Goal: Task Accomplishment & Management: Use online tool/utility

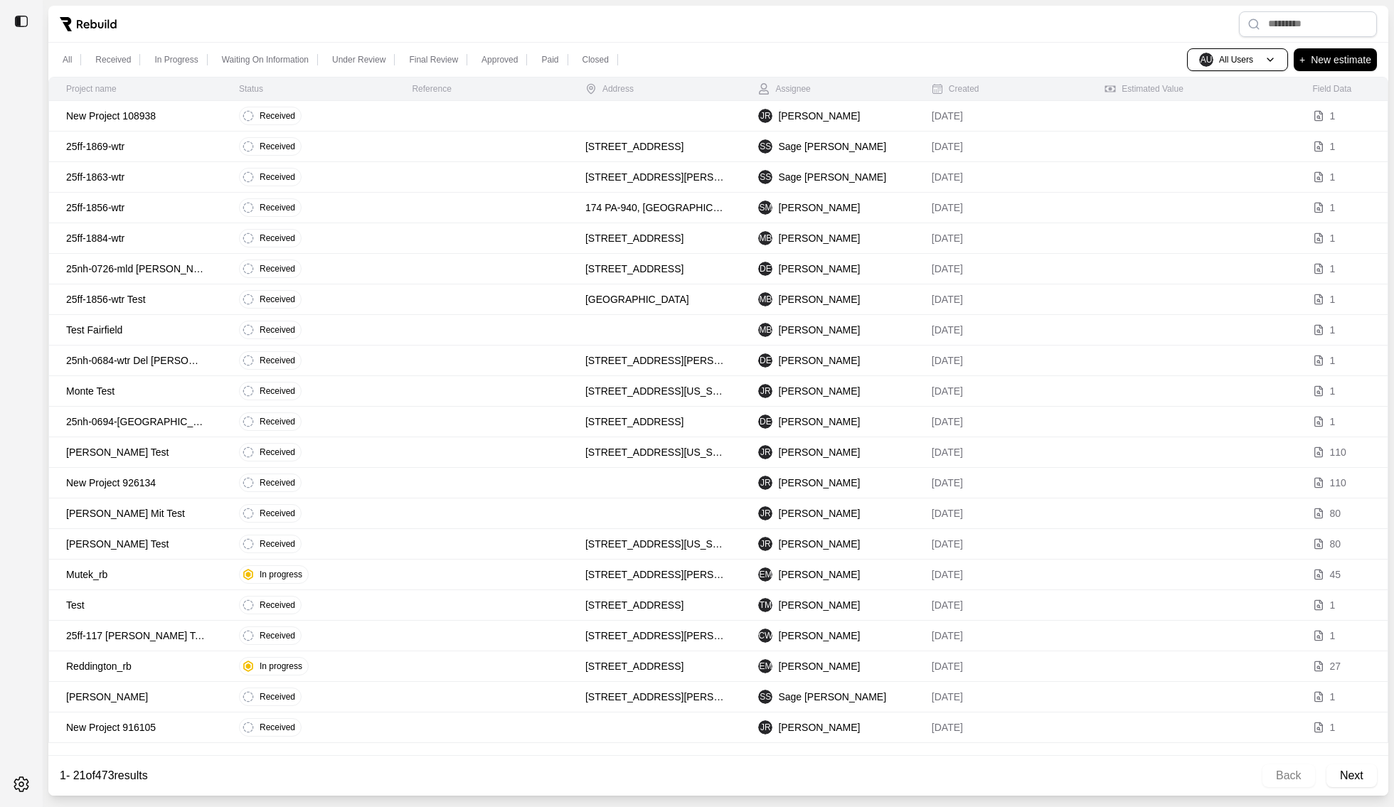
click at [203, 145] on p "25ff-1869-wtr" at bounding box center [135, 146] width 139 height 14
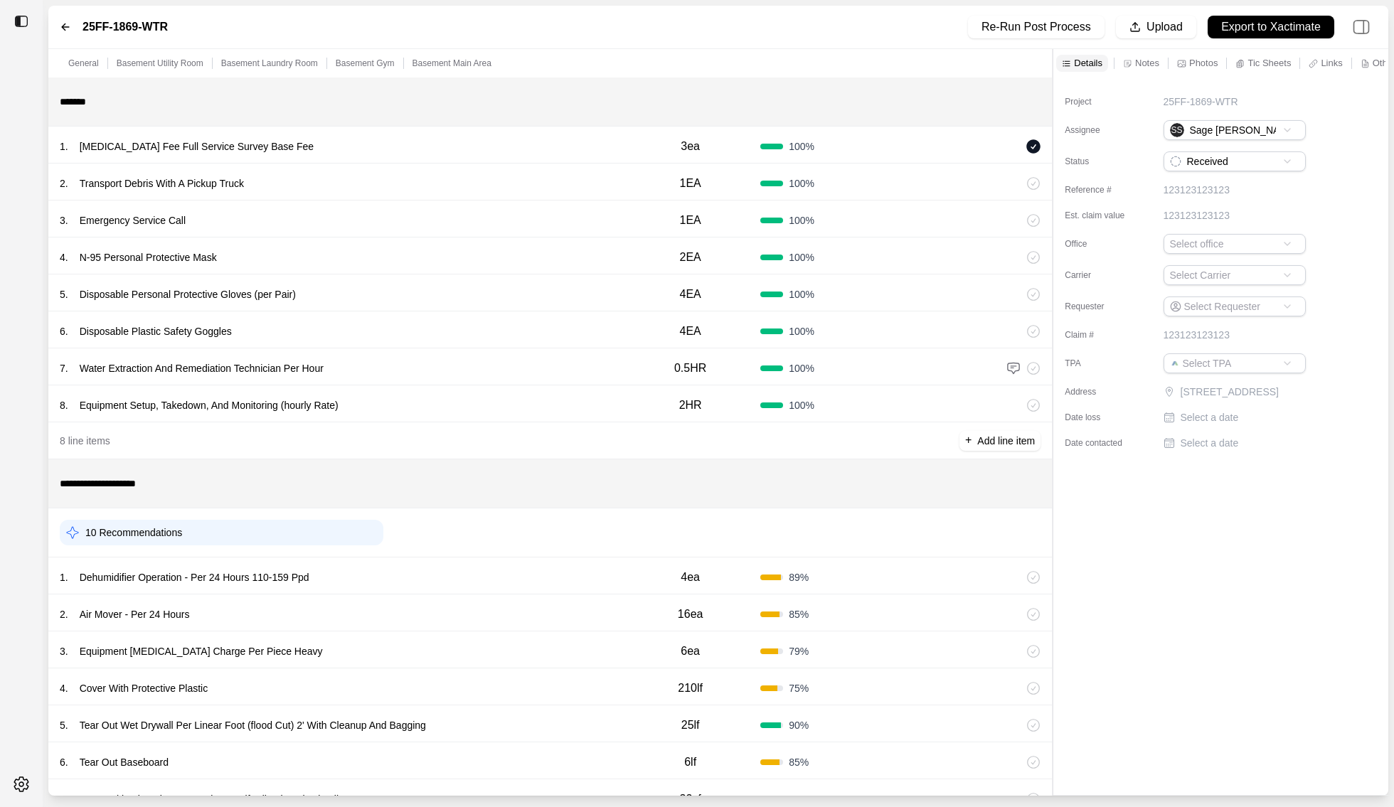
click at [625, 579] on div "4ea" at bounding box center [690, 577] width 140 height 28
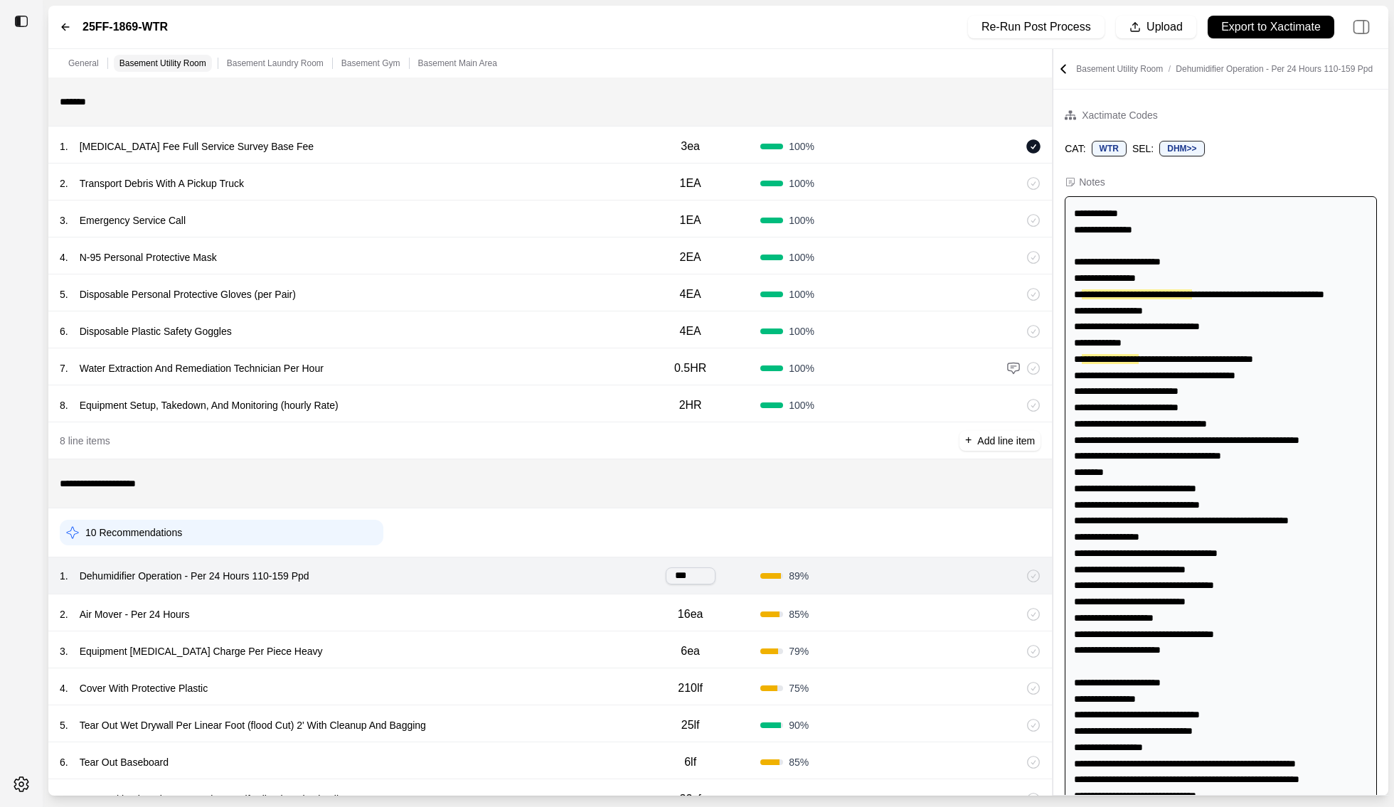
click at [615, 603] on div "2 . Air Mover - Per 24 Hours 16ea 85 %" at bounding box center [550, 613] width 1004 height 37
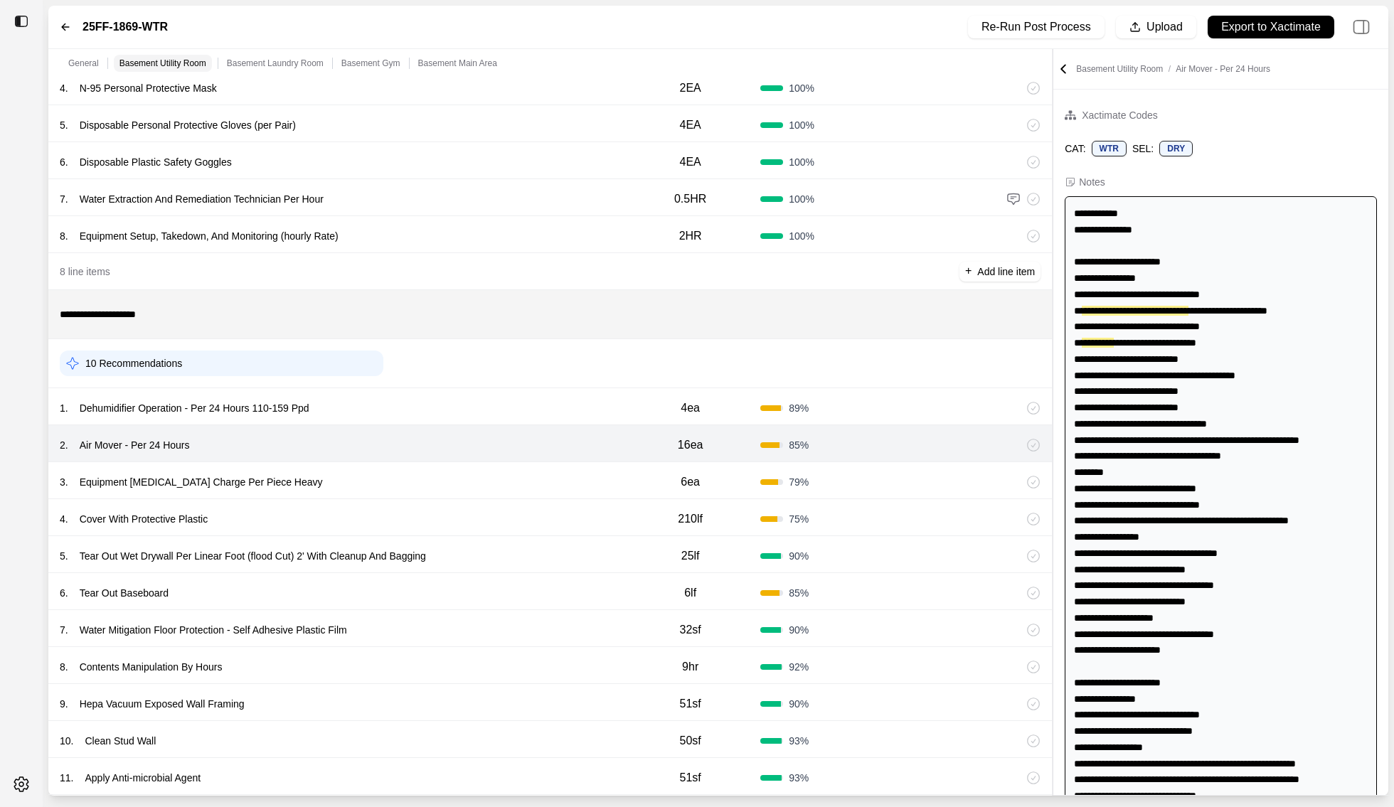
scroll to position [302, 0]
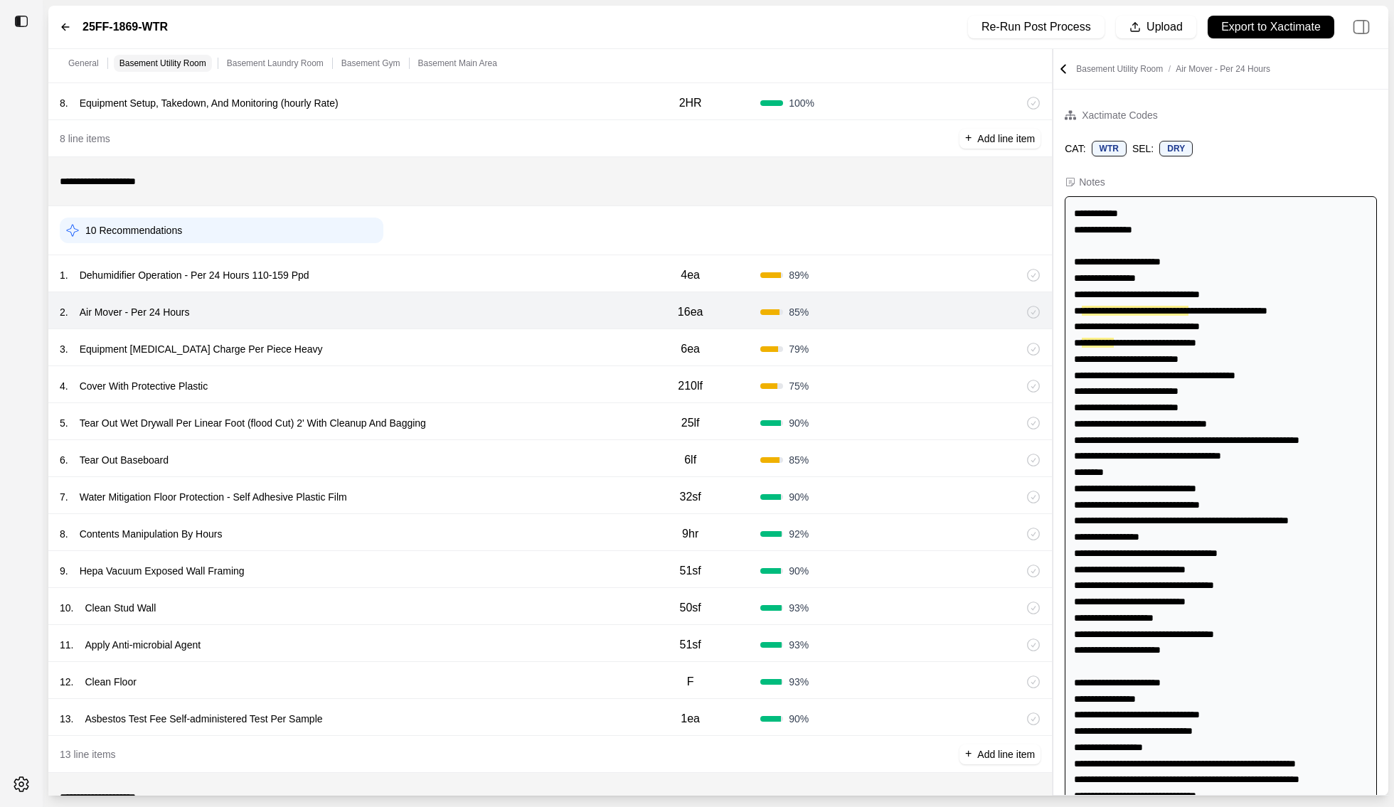
click at [571, 482] on div "7 . Water Mitigation Floor Protection - Self Adhesive Plastic Film 32sf 90 %" at bounding box center [550, 495] width 1004 height 37
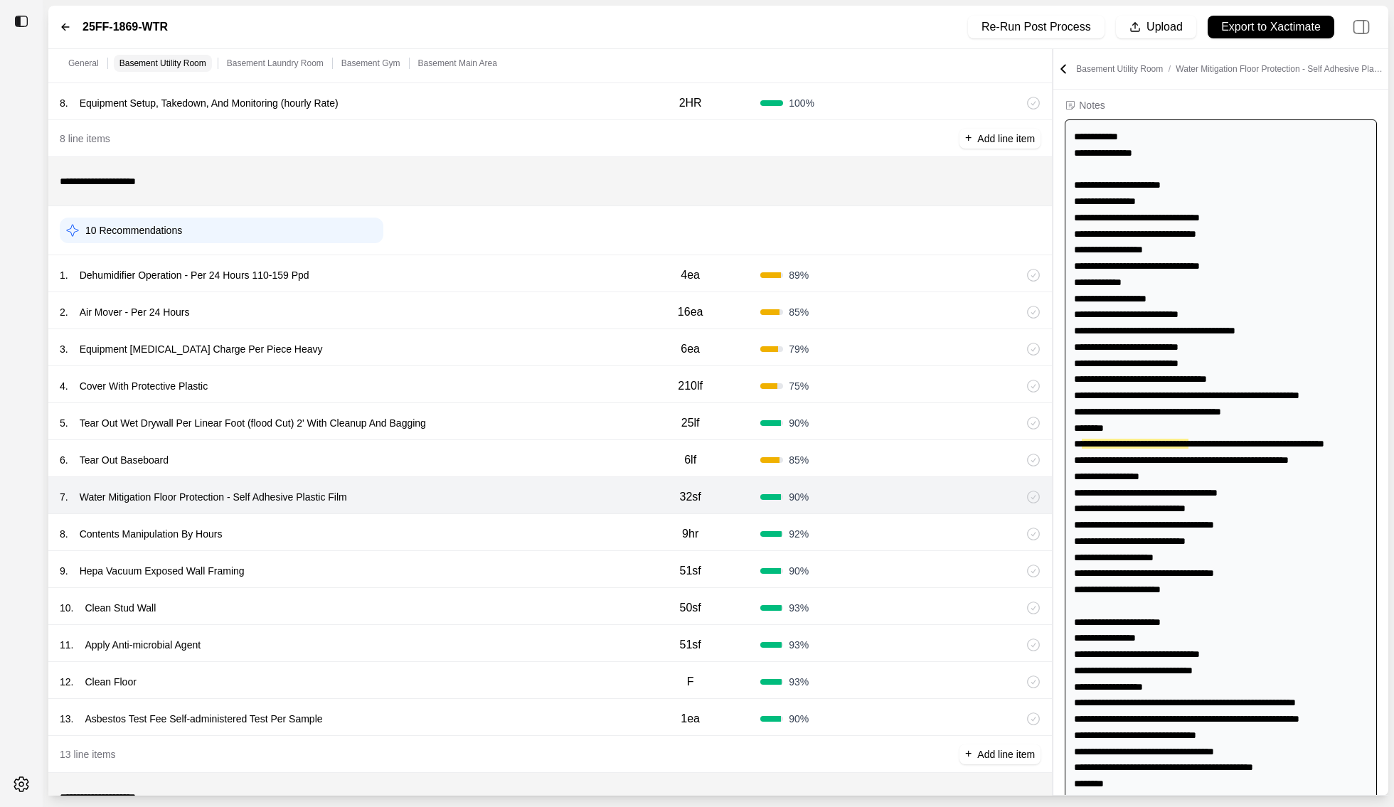
click at [572, 535] on div "8 . Contents Manipulation By Hours" at bounding box center [340, 534] width 561 height 20
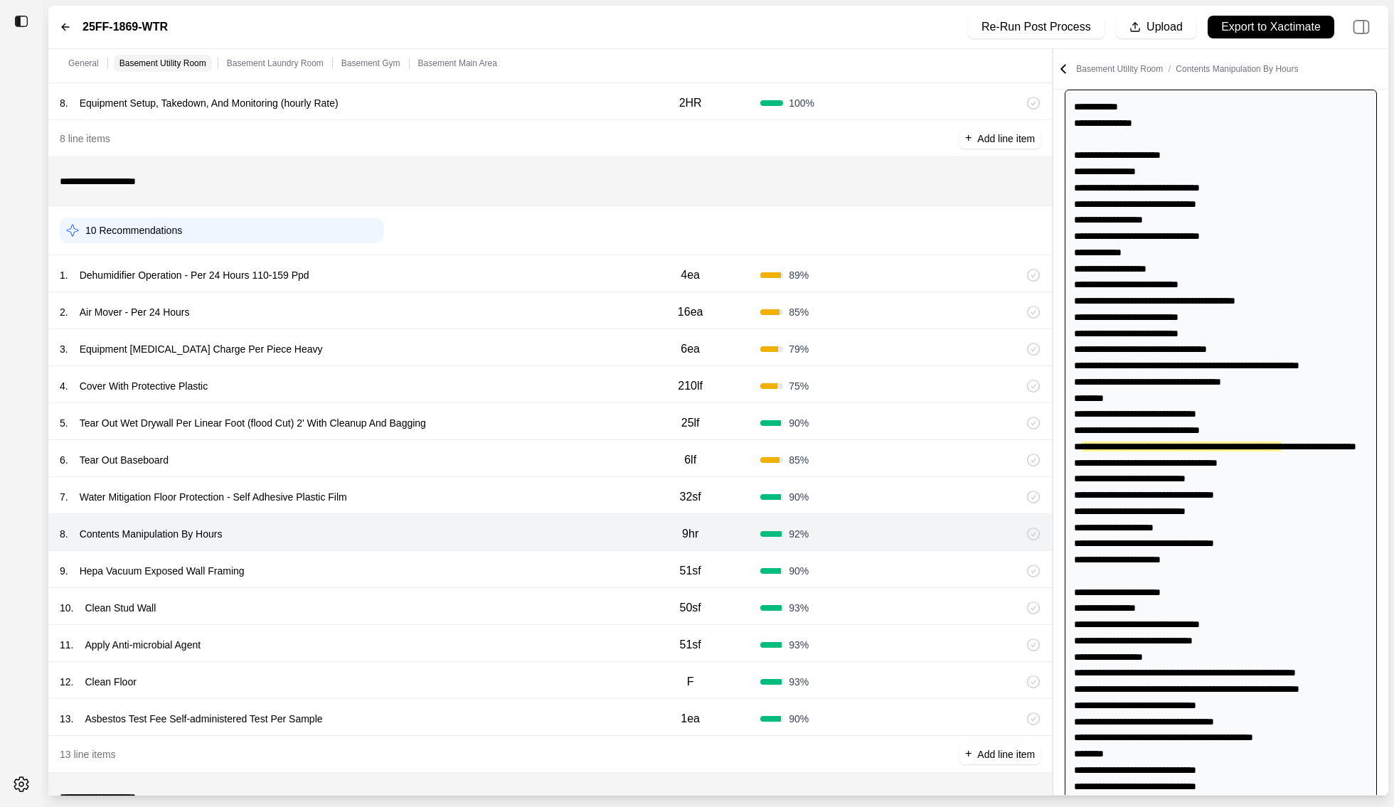
scroll to position [109, 0]
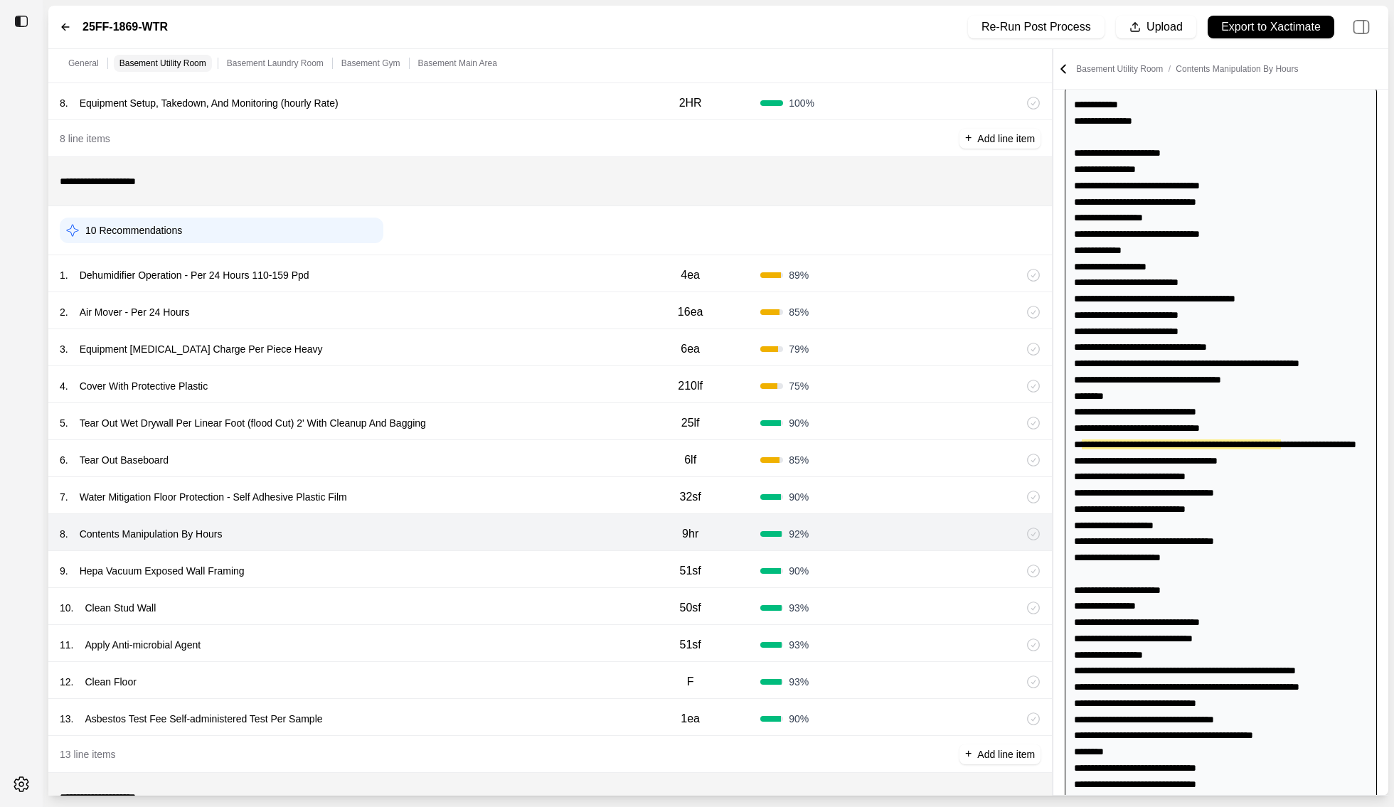
click at [572, 541] on div "8 . Contents Manipulation By Hours" at bounding box center [340, 534] width 561 height 20
click at [570, 547] on div "8 . Contents Manipulation By Hours 9hr 92 %" at bounding box center [550, 532] width 1004 height 37
click at [570, 574] on div "9 . Hepa Vacuum Exposed Wall Framing" at bounding box center [340, 571] width 561 height 20
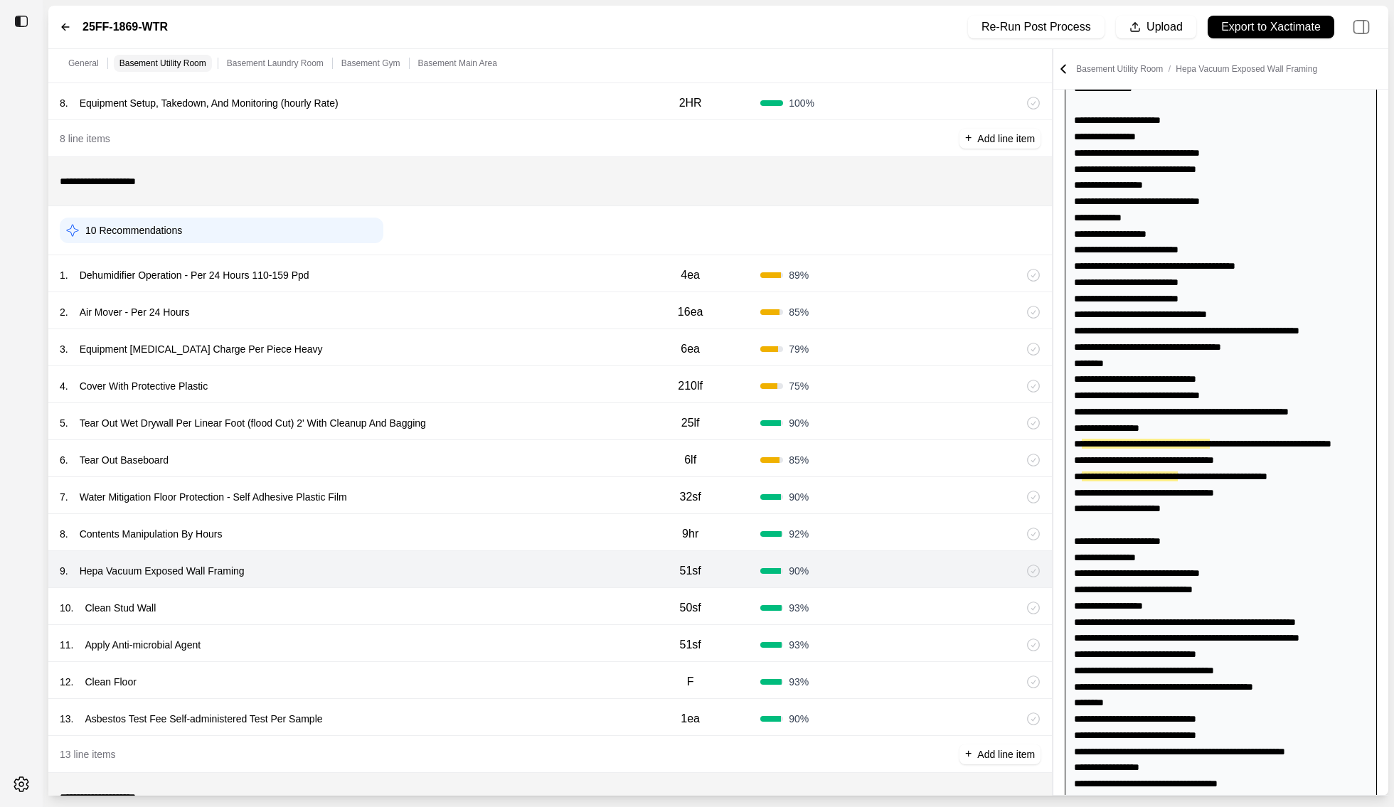
click at [570, 605] on div "10 . Clean Stud Wall" at bounding box center [340, 608] width 561 height 20
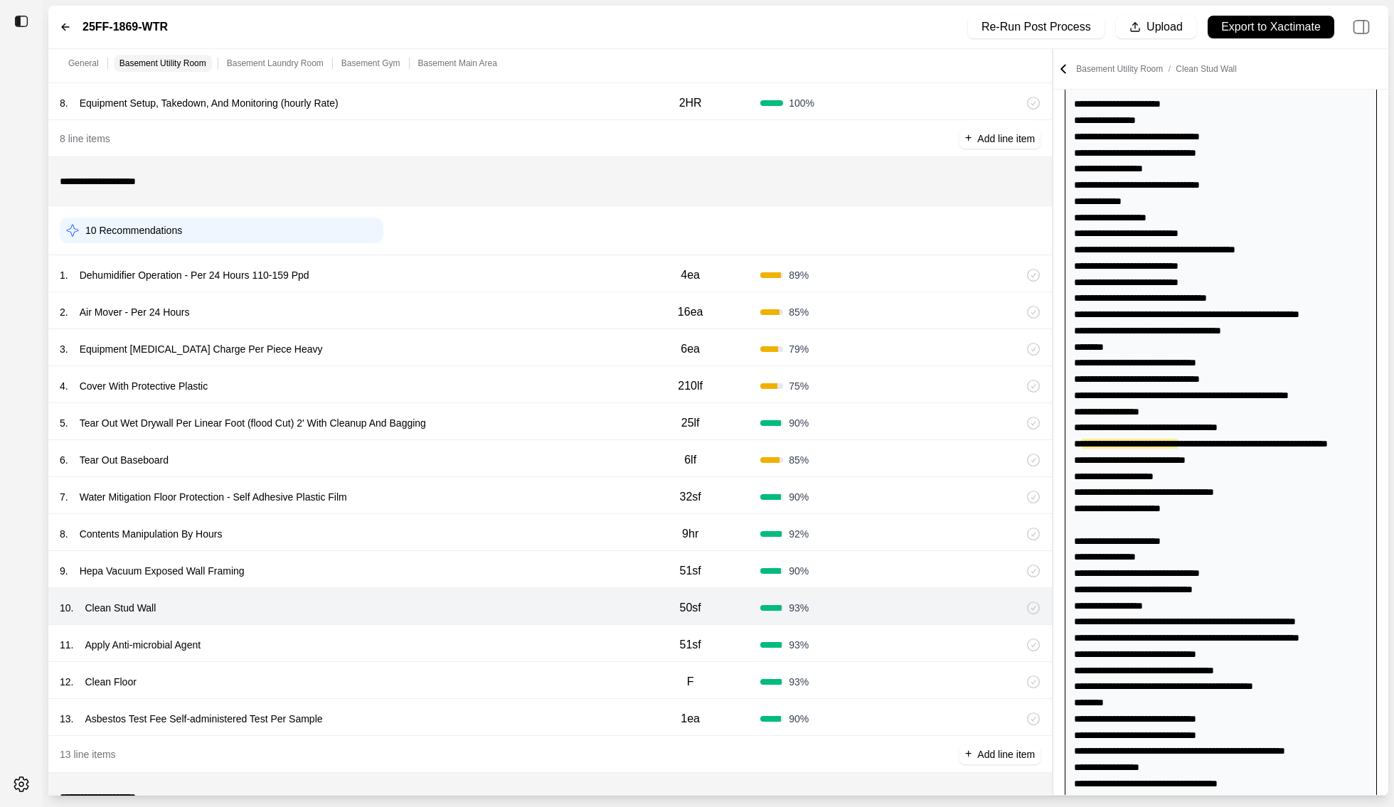
click at [565, 635] on div "11 . Apply Anti-microbial Agent" at bounding box center [340, 645] width 561 height 20
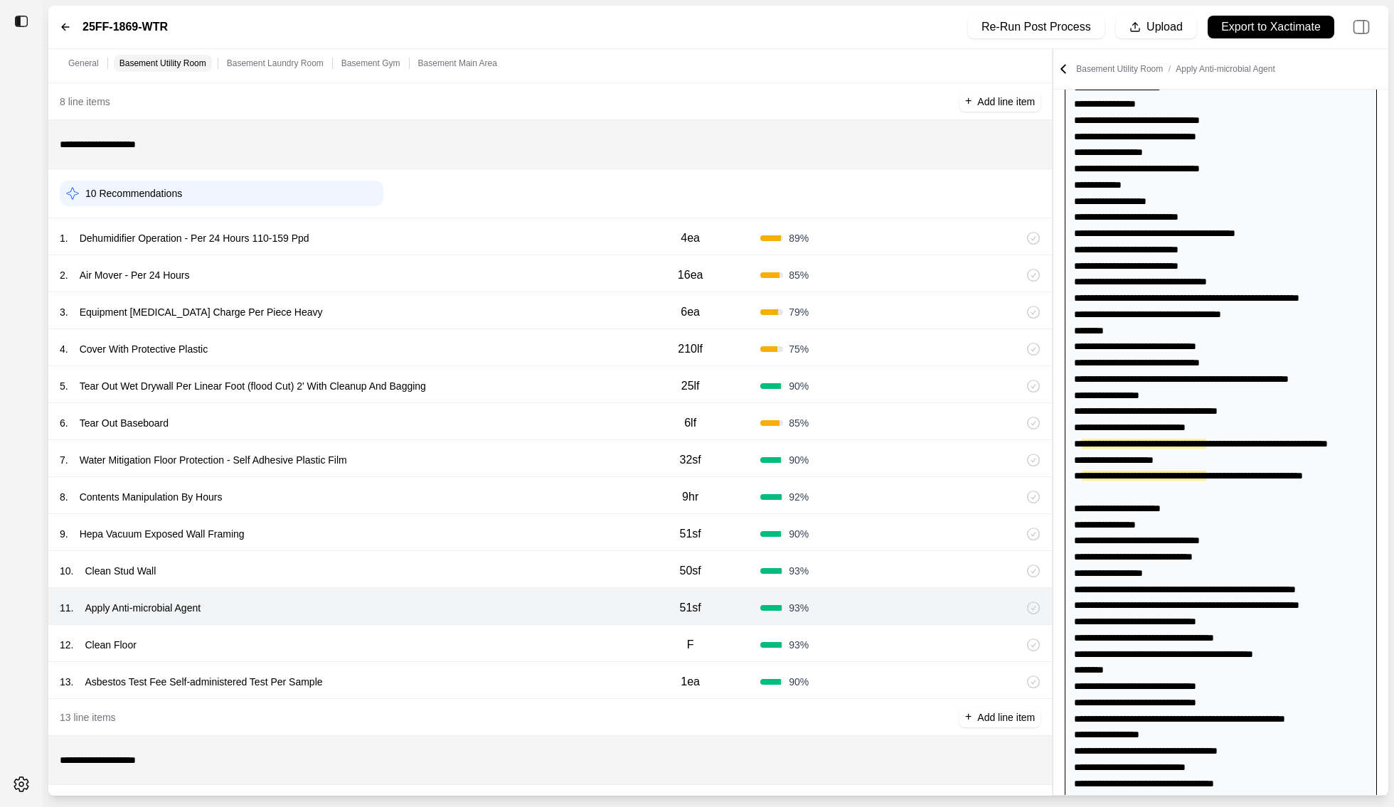
scroll to position [343, 0]
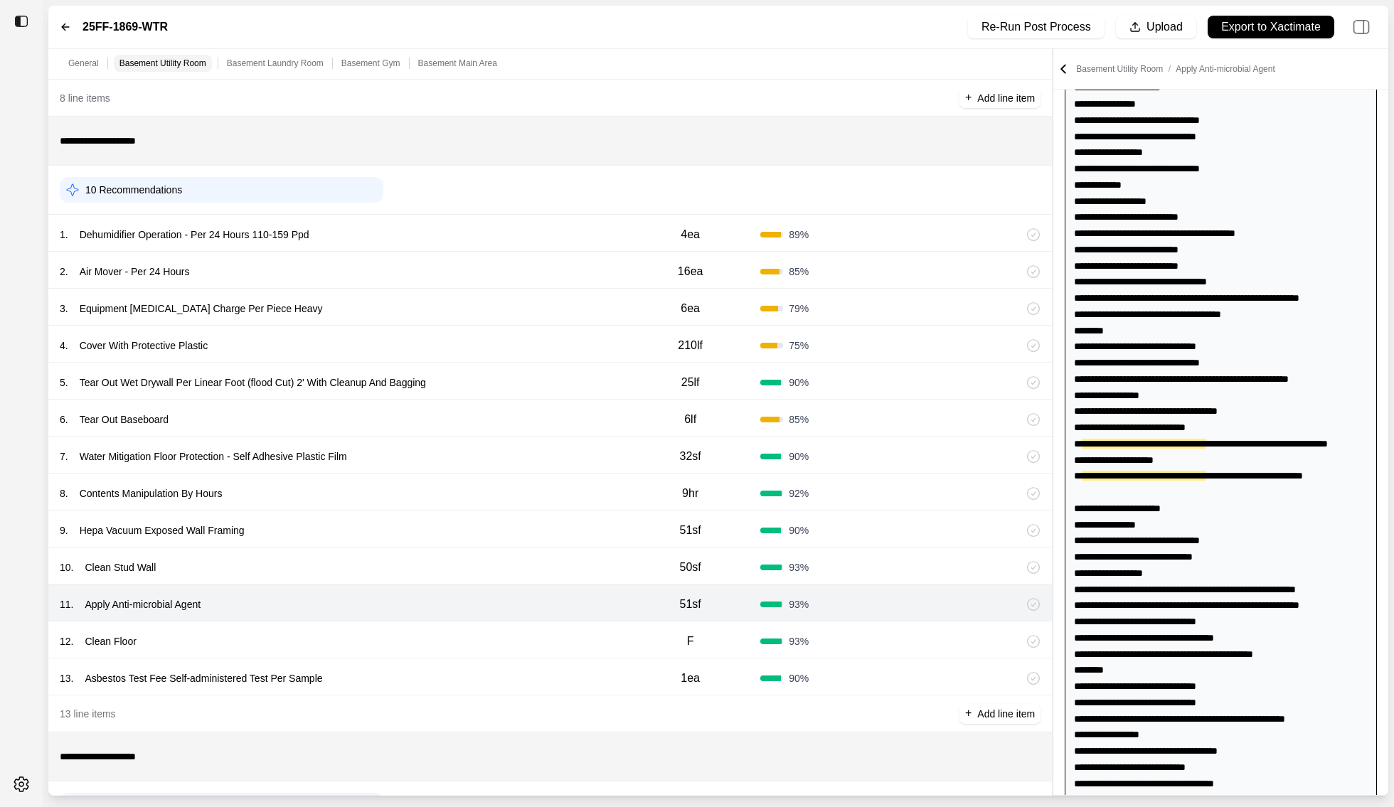
click at [562, 635] on div "12 . Clean Floor" at bounding box center [340, 642] width 561 height 20
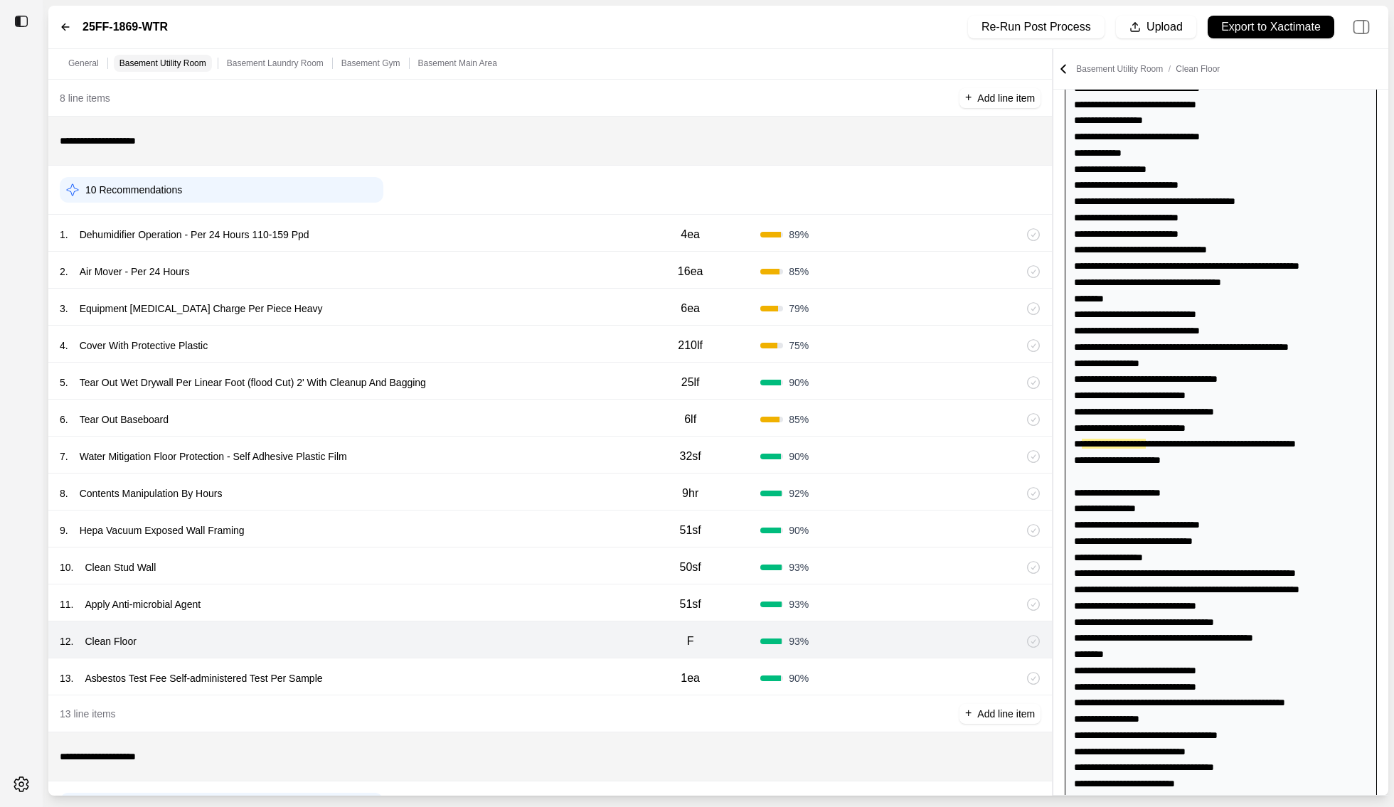
scroll to position [0, 0]
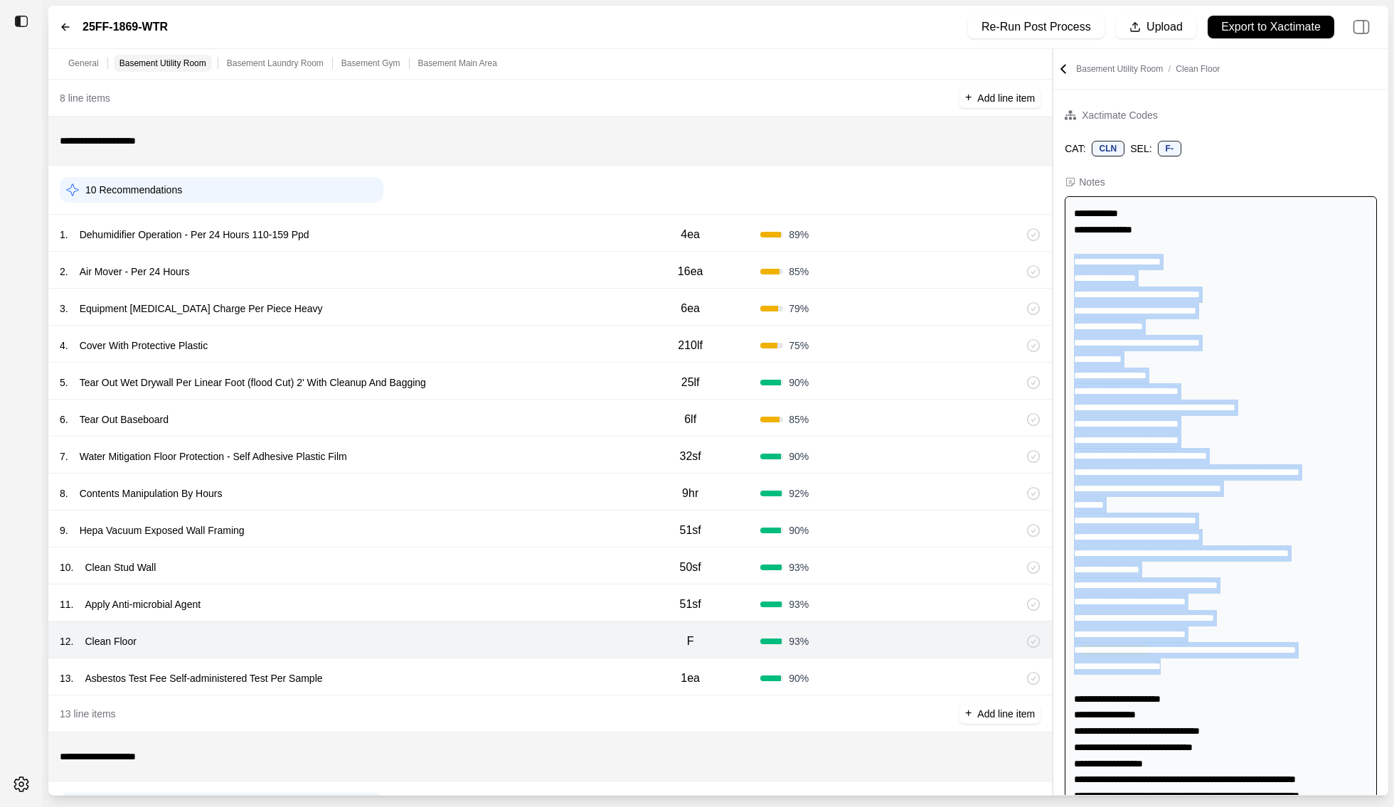
drag, startPoint x: 1074, startPoint y: 263, endPoint x: 1263, endPoint y: 679, distance: 457.5
copy div "**********"
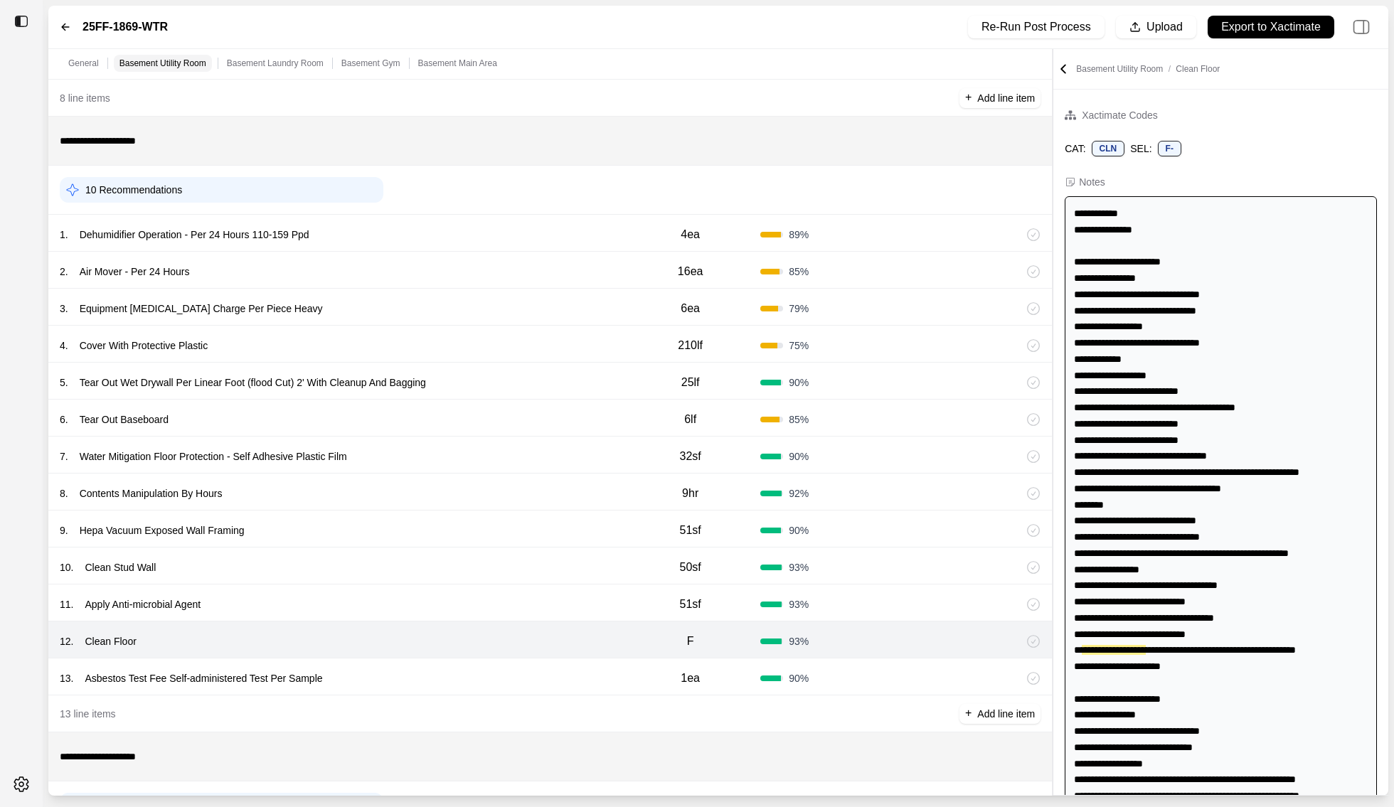
click at [65, 26] on icon at bounding box center [65, 26] width 11 height 11
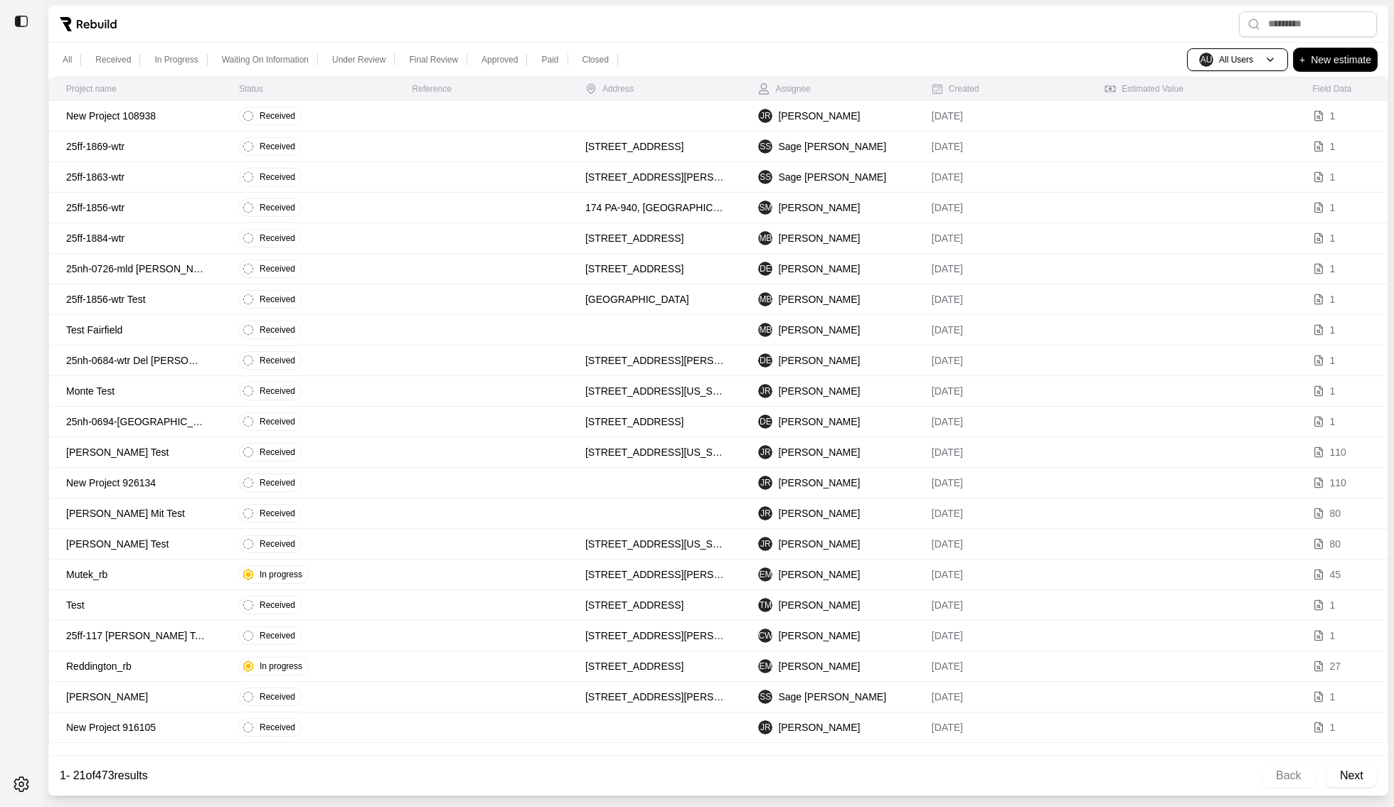
click at [1364, 61] on p "New estimate" at bounding box center [1341, 59] width 60 height 17
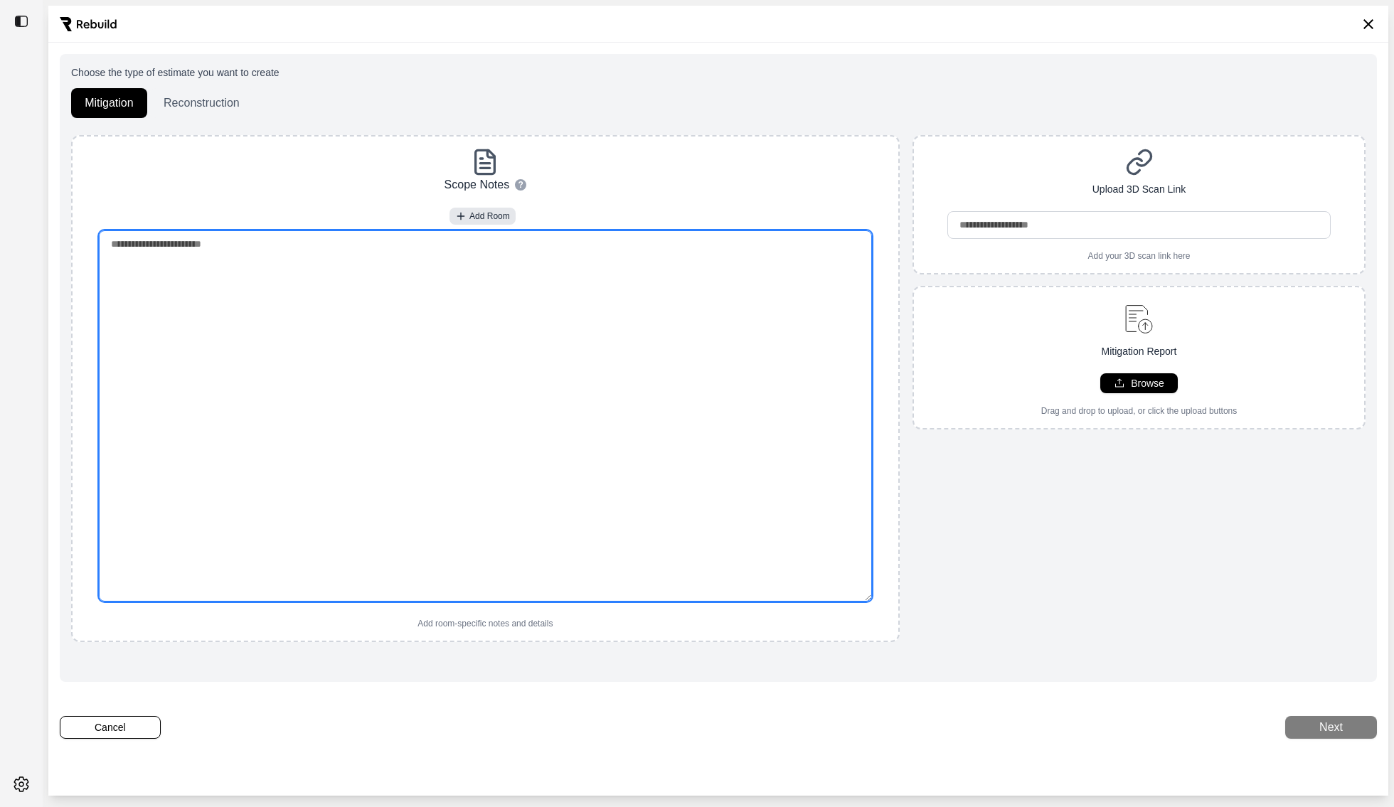
click at [373, 534] on textarea at bounding box center [486, 415] width 774 height 371
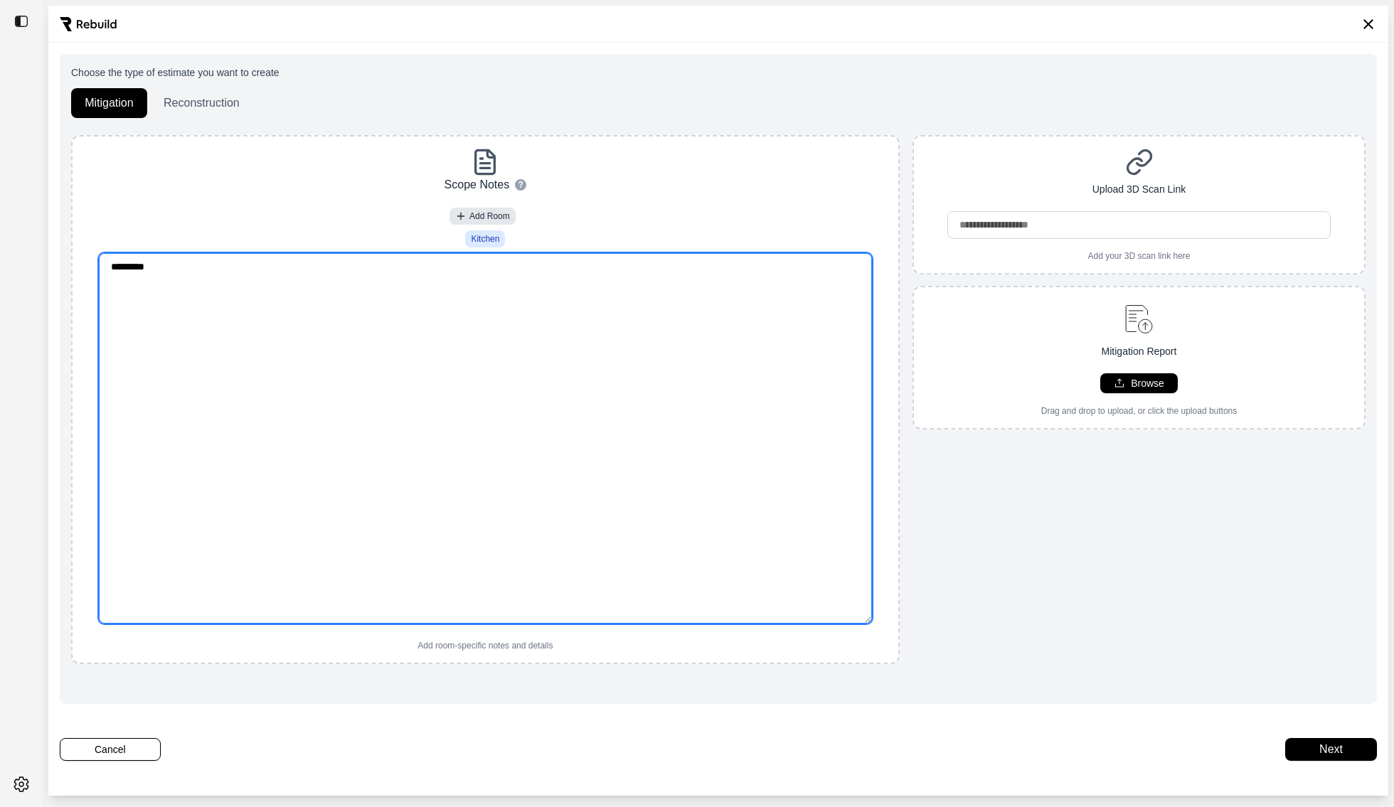
paste textarea "**********"
type textarea "**********"
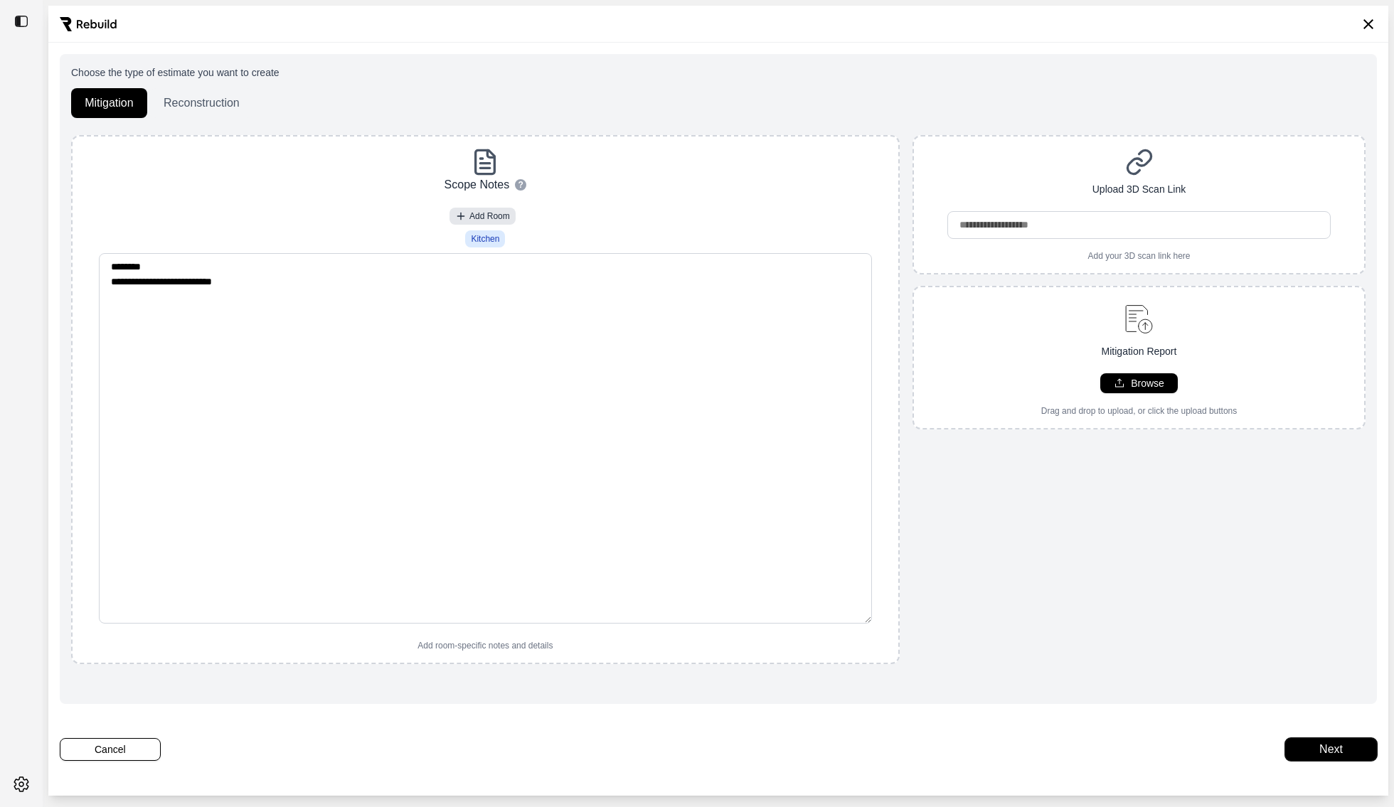
click at [1340, 748] on button "Next" at bounding box center [1332, 749] width 92 height 23
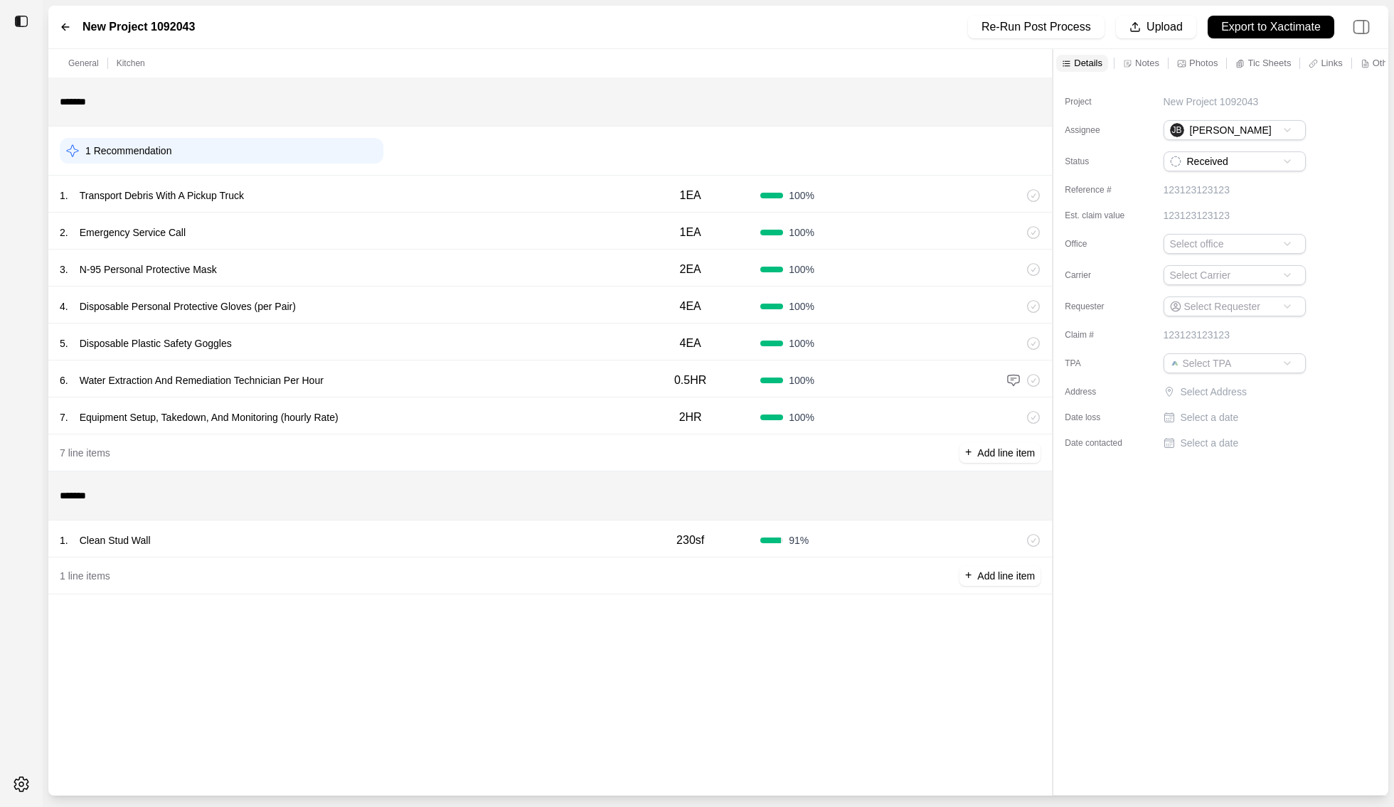
click at [514, 550] on div "1 . Clean Stud Wall 230sf 91 %" at bounding box center [550, 539] width 1004 height 37
